Goal: Submit feedback/report problem

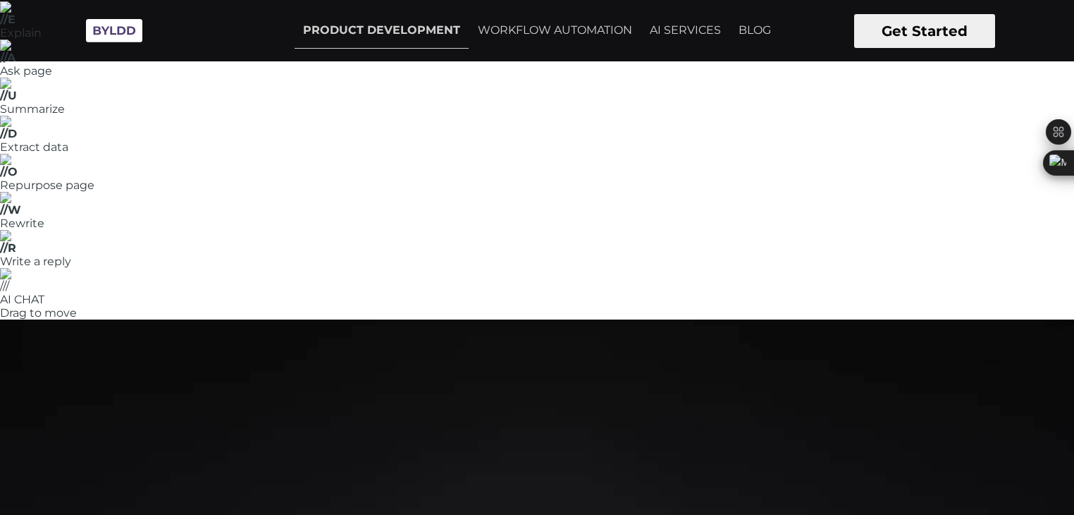
scroll to position [123, 0]
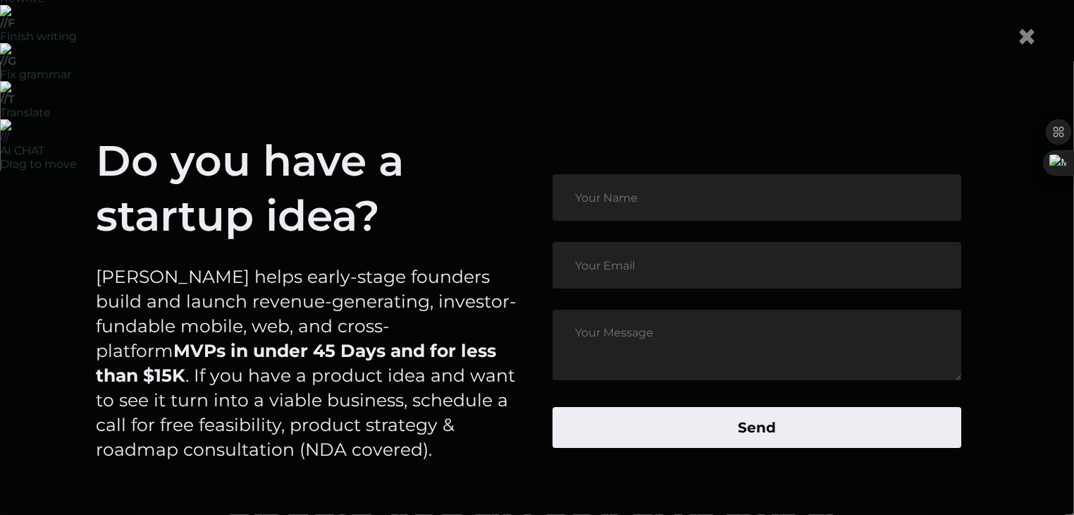
click at [614, 199] on input "text" at bounding box center [757, 197] width 409 height 47
type input "[PERSON_NAME]"
type input "[EMAIL_ADDRESS][DOMAIN_NAME]"
click at [646, 342] on textarea at bounding box center [757, 344] width 409 height 70
type textarea "hjcuy6dfghjkmnn"
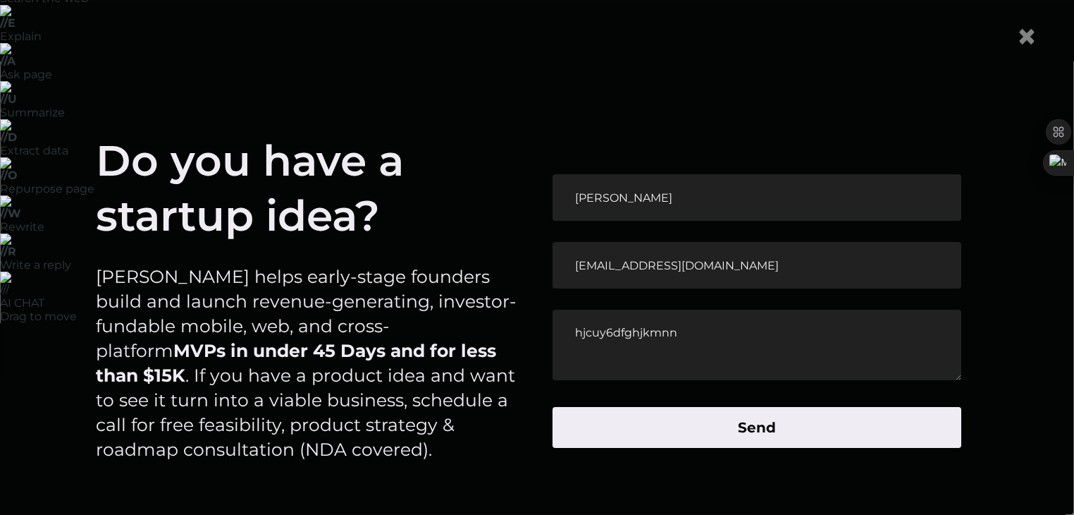
click at [743, 432] on button "Send" at bounding box center [757, 427] width 409 height 41
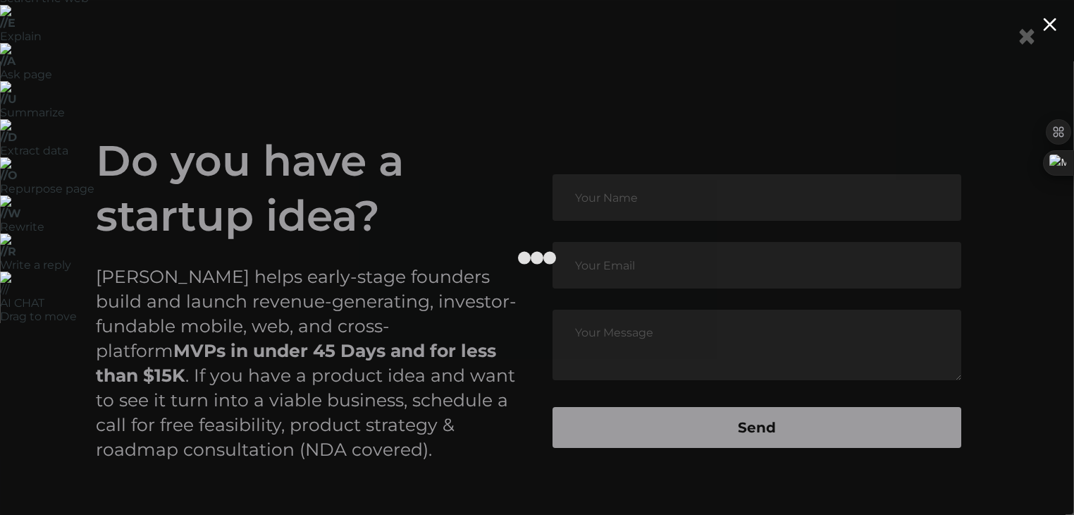
click at [1048, 28] on div at bounding box center [1049, 24] width 13 height 13
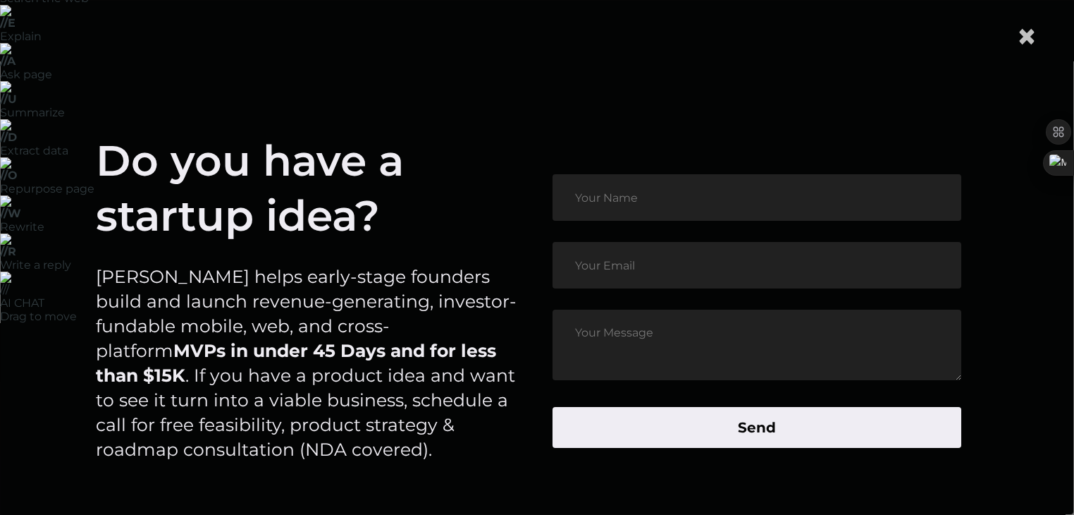
click at [1031, 38] on span "×" at bounding box center [1026, 36] width 21 height 43
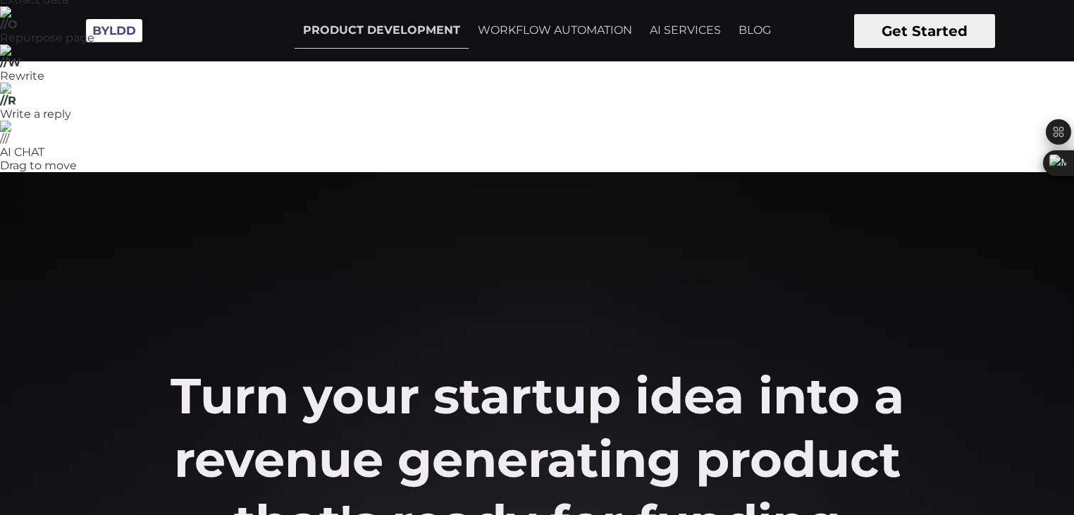
scroll to position [0, 0]
